Goal: Task Accomplishment & Management: Use online tool/utility

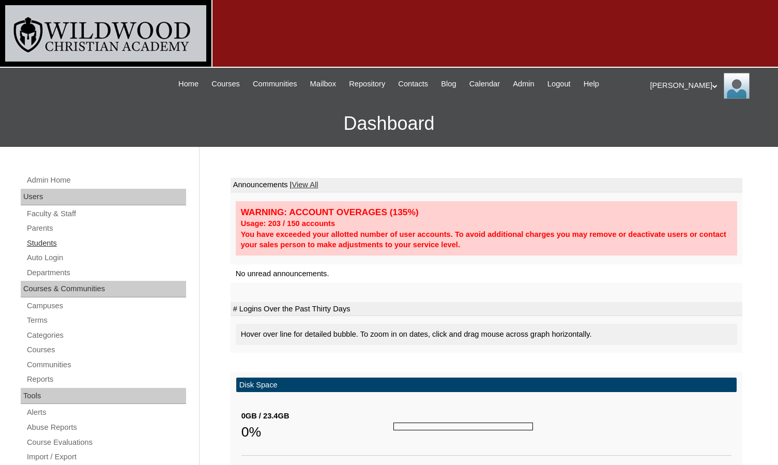
click at [47, 243] on link "Students" at bounding box center [106, 243] width 160 height 13
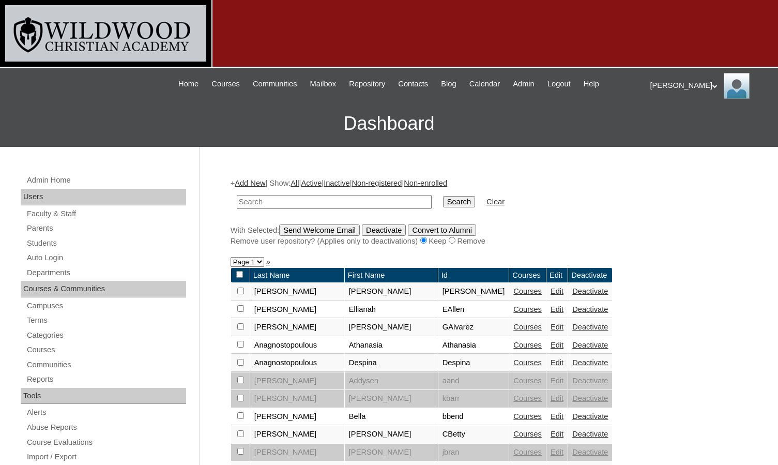
click at [243, 204] on input "text" at bounding box center [334, 202] width 195 height 14
click at [551, 348] on link "Edit" at bounding box center [557, 345] width 13 height 8
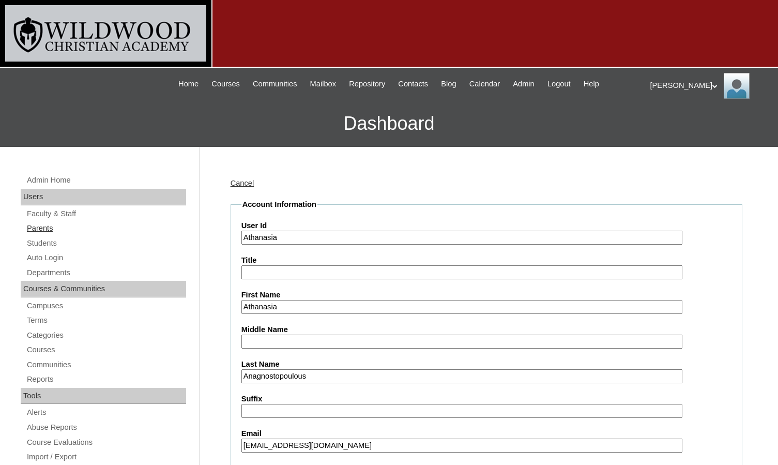
click at [35, 223] on link "Parents" at bounding box center [106, 228] width 160 height 13
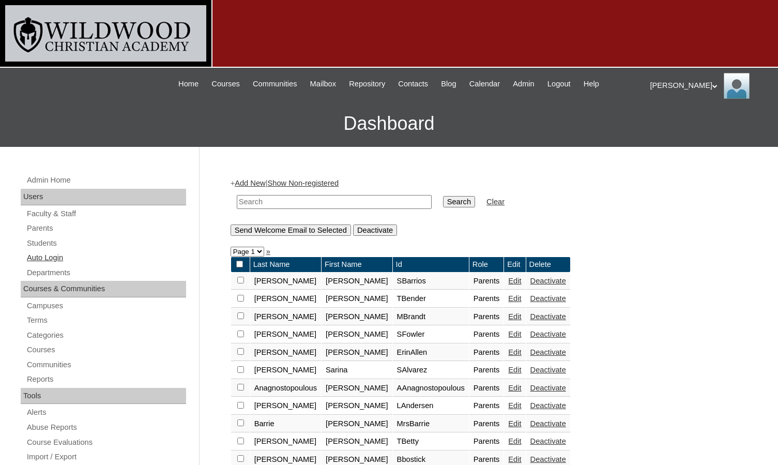
click at [68, 260] on link "Auto Login" at bounding box center [106, 257] width 160 height 13
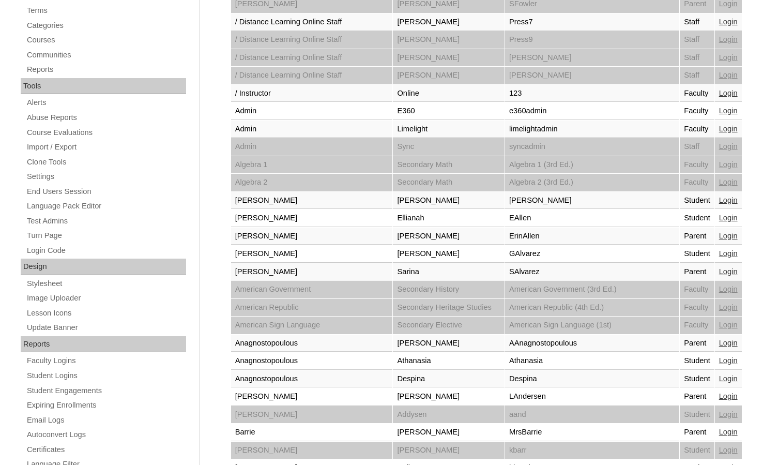
scroll to position [310, 0]
click at [725, 345] on link "Login" at bounding box center [728, 342] width 19 height 8
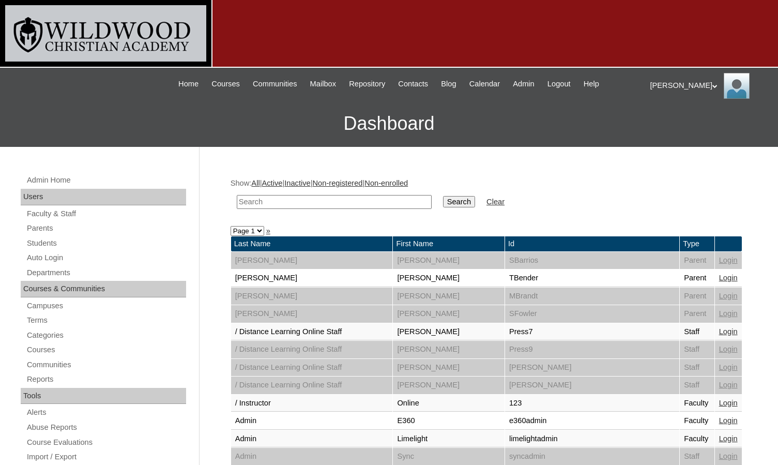
click at [298, 206] on input "text" at bounding box center [334, 202] width 195 height 14
type input "[PERSON_NAME]"
click at [443, 196] on input "Search" at bounding box center [459, 201] width 32 height 11
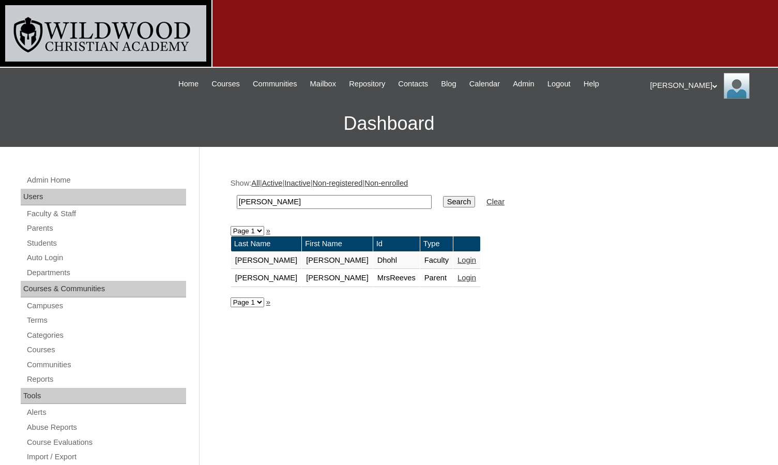
click at [458, 280] on link "Login" at bounding box center [467, 278] width 19 height 8
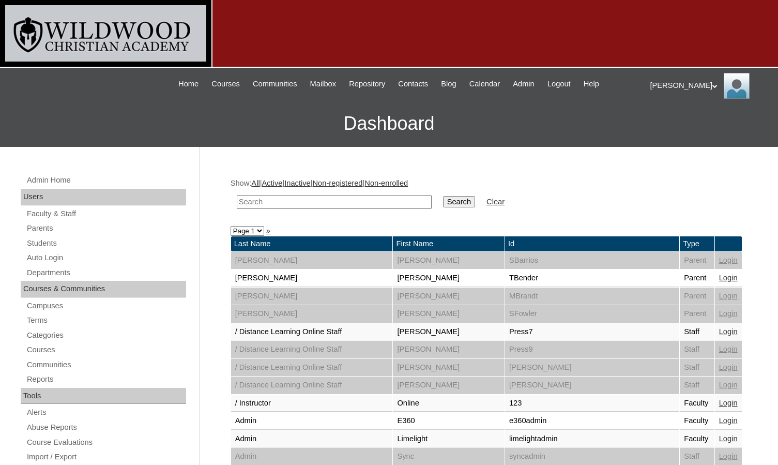
click at [341, 204] on input "text" at bounding box center [334, 202] width 195 height 14
type input "a"
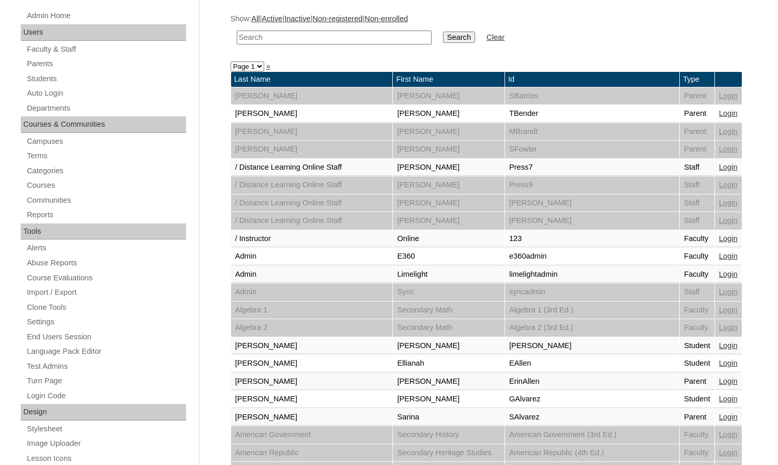
scroll to position [259, 0]
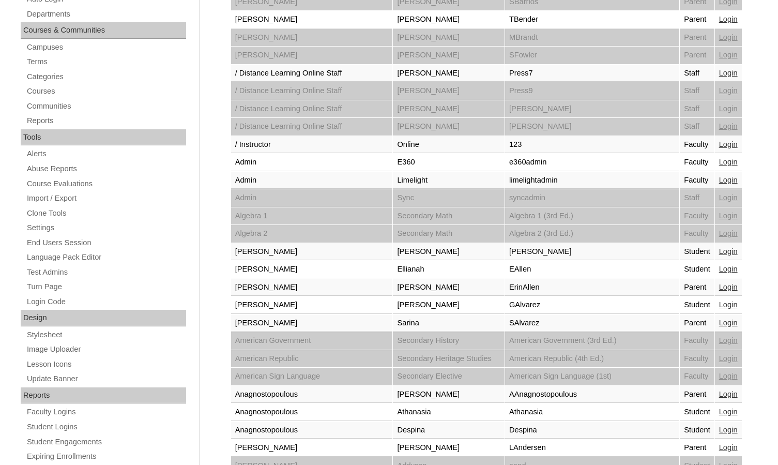
click at [720, 412] on link "Login" at bounding box center [728, 412] width 19 height 8
